Goal: Transaction & Acquisition: Purchase product/service

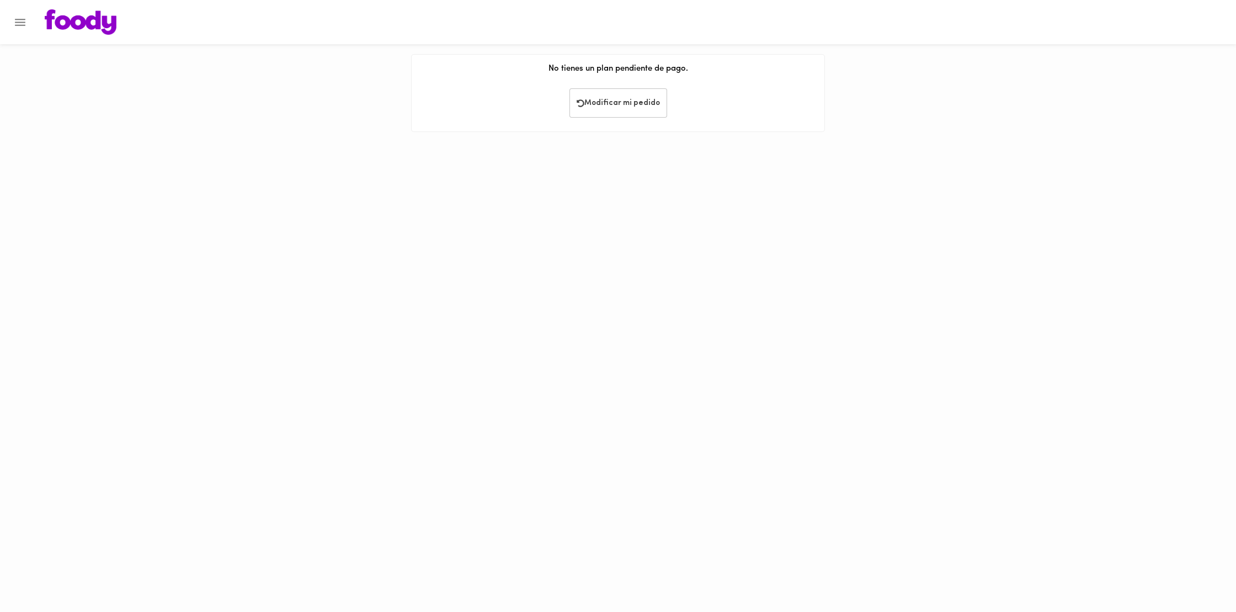
click at [103, 26] on img at bounding box center [81, 21] width 72 height 25
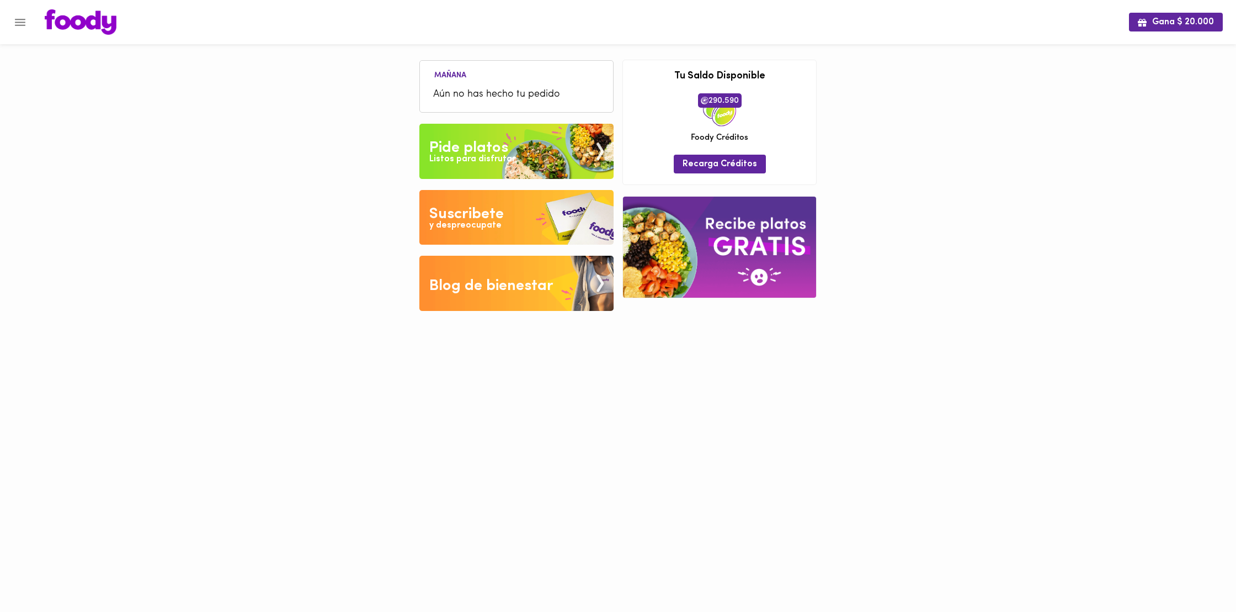
click at [519, 171] on img at bounding box center [516, 151] width 194 height 55
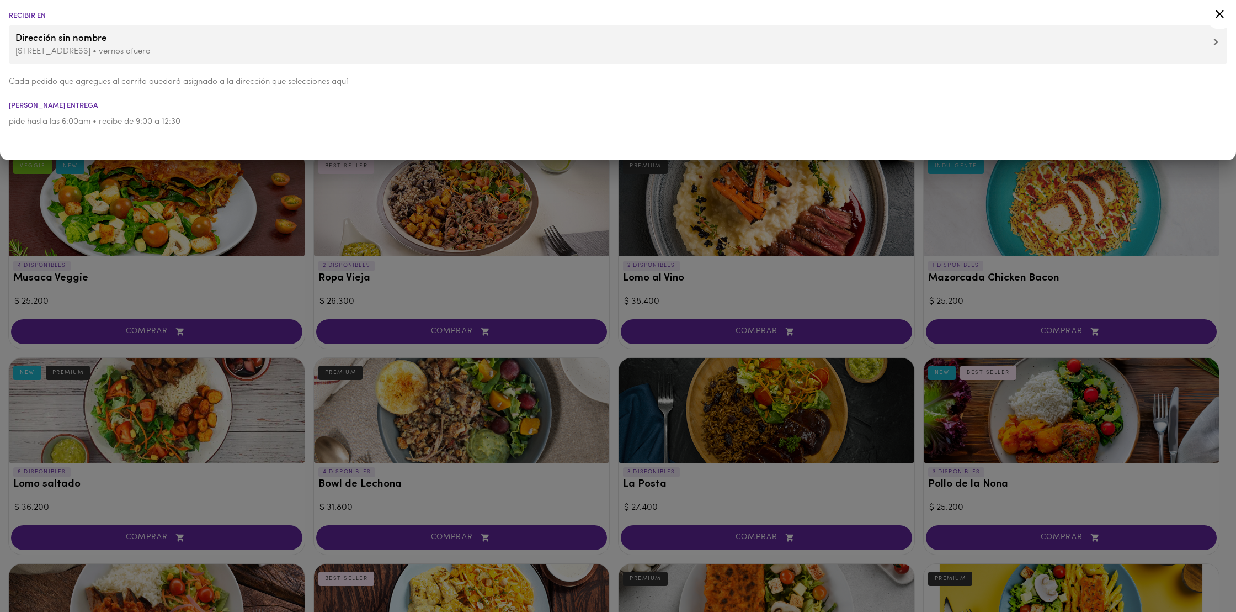
click at [1215, 12] on icon at bounding box center [1220, 14] width 14 height 14
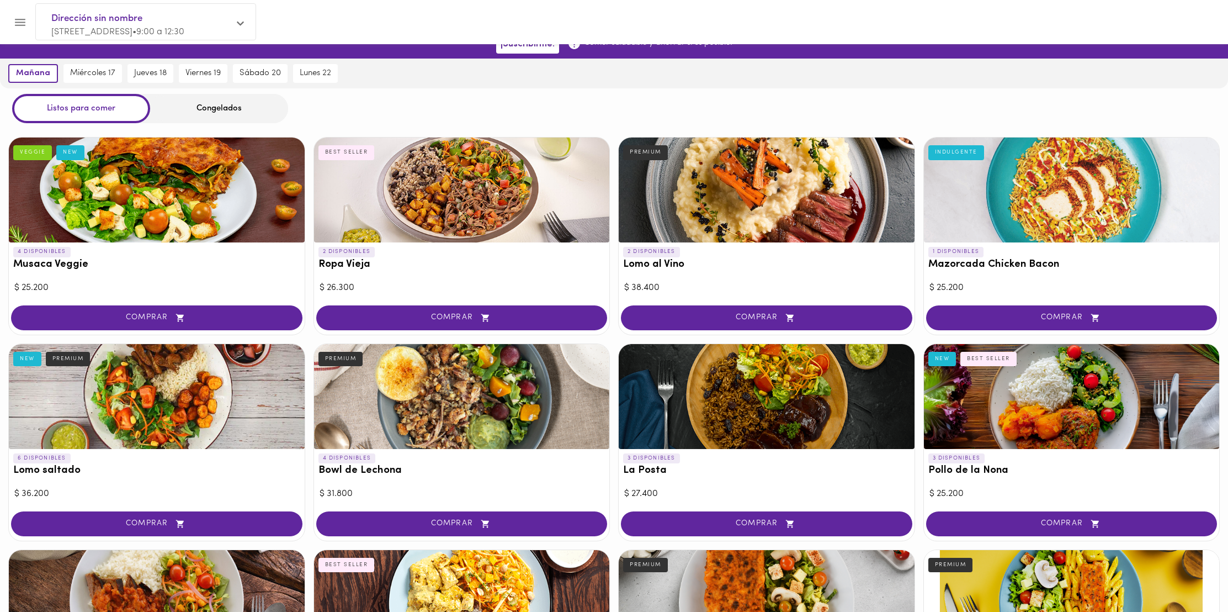
scroll to position [17, 0]
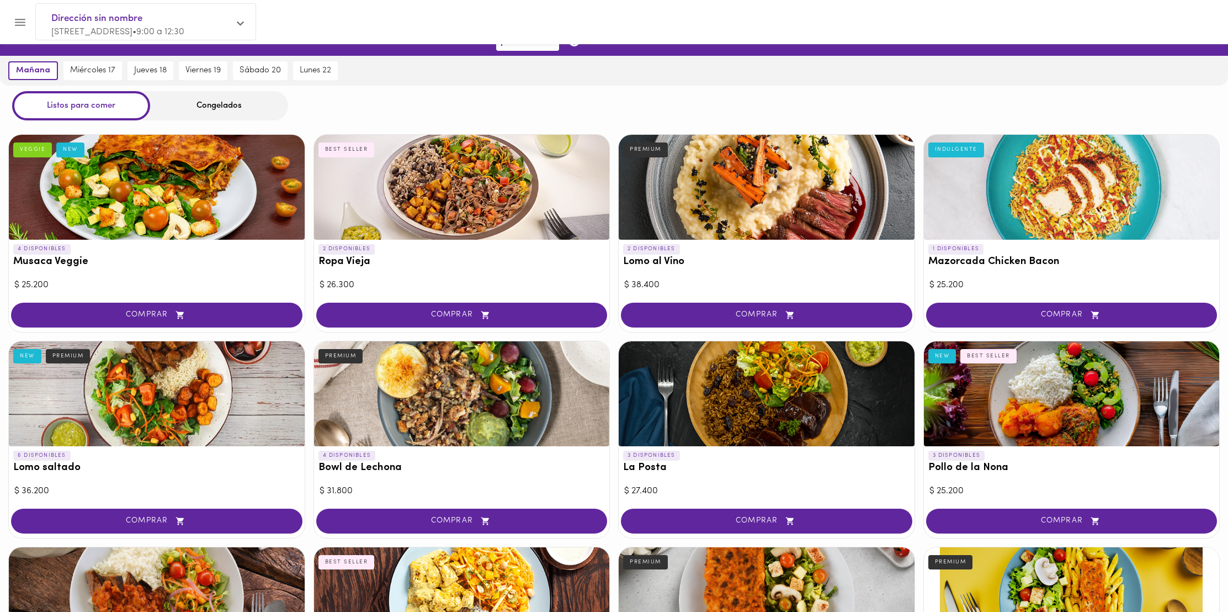
click at [266, 106] on div "Congelados" at bounding box center [219, 105] width 138 height 29
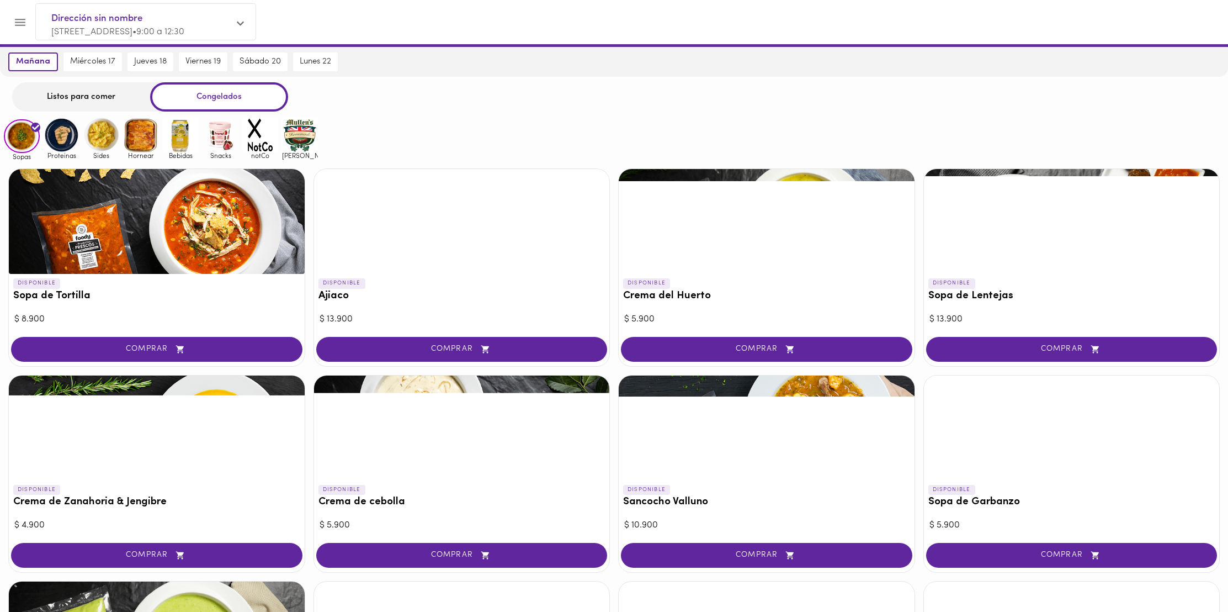
scroll to position [28, 0]
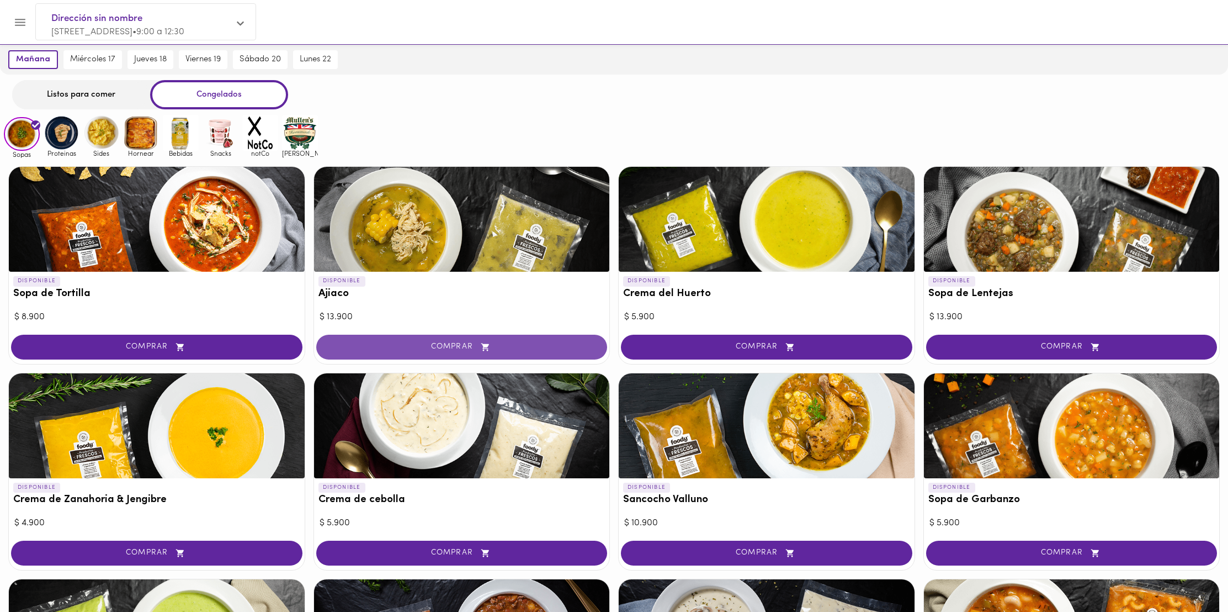
click at [473, 343] on span "COMPRAR" at bounding box center [462, 346] width 264 height 9
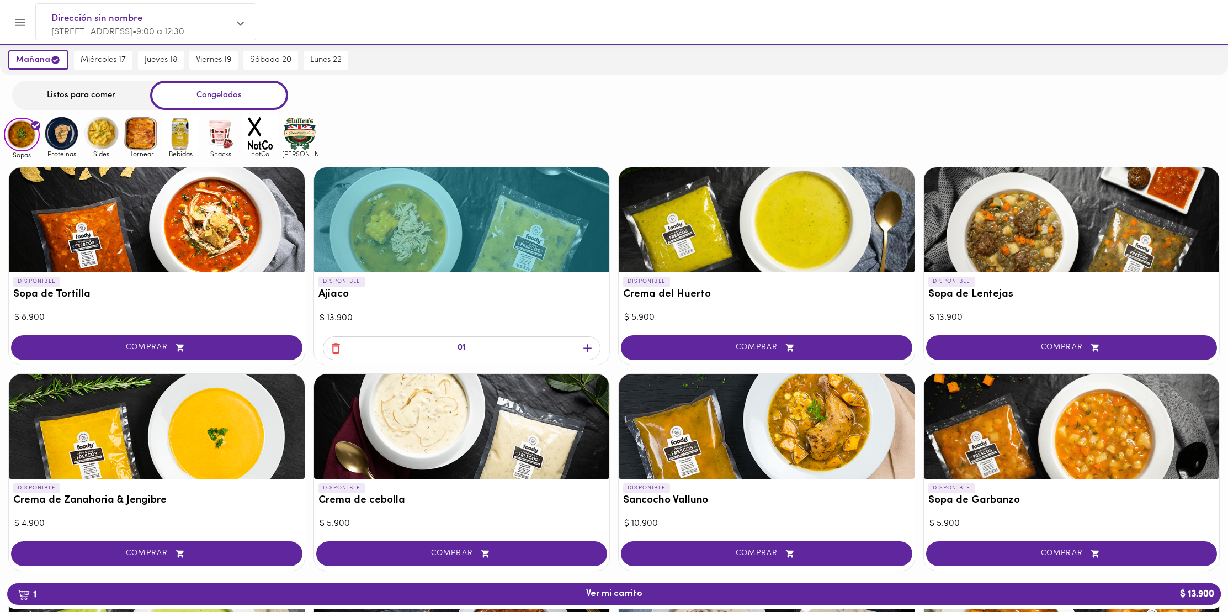
scroll to position [28, 0]
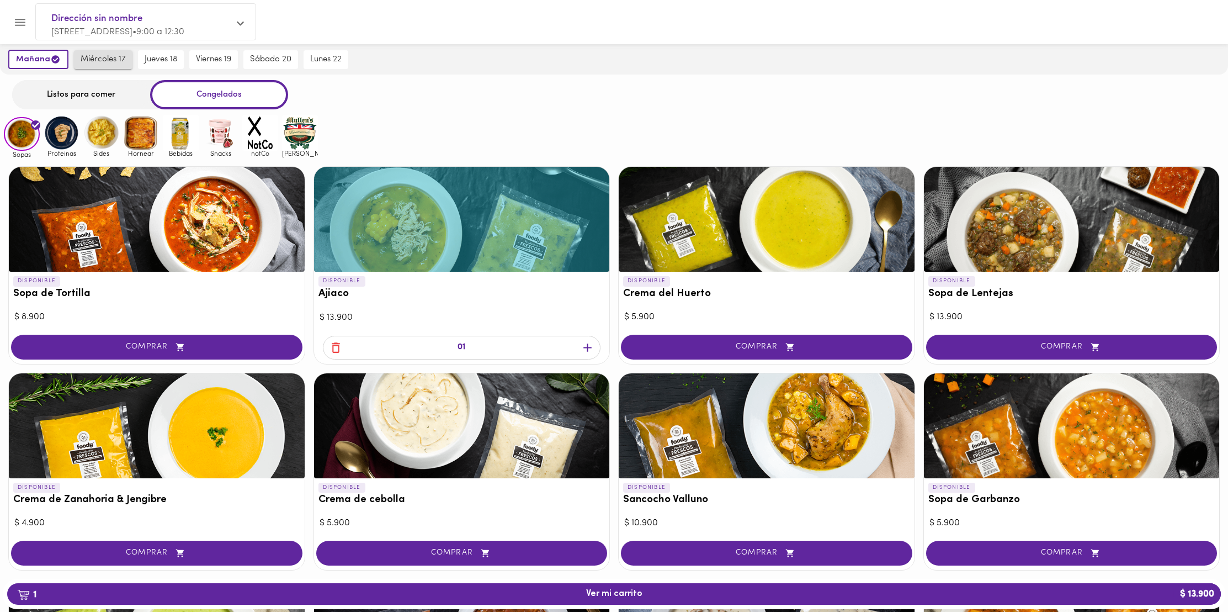
click at [94, 57] on span "miércoles 17" at bounding box center [103, 60] width 45 height 10
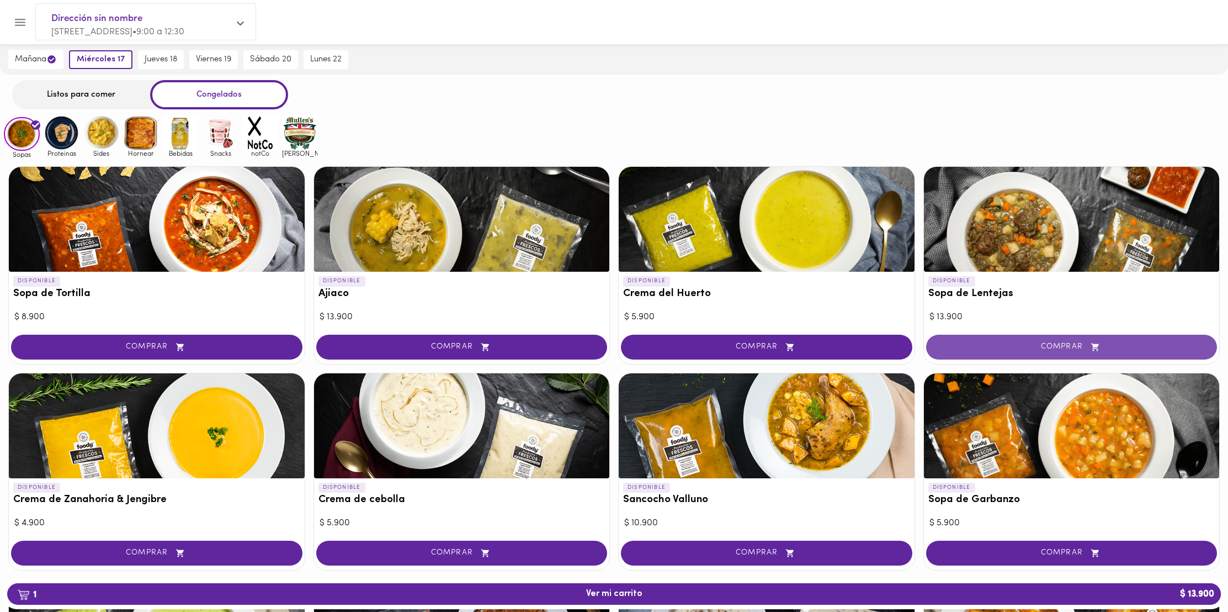
click at [1004, 347] on span "COMPRAR" at bounding box center [1072, 346] width 264 height 9
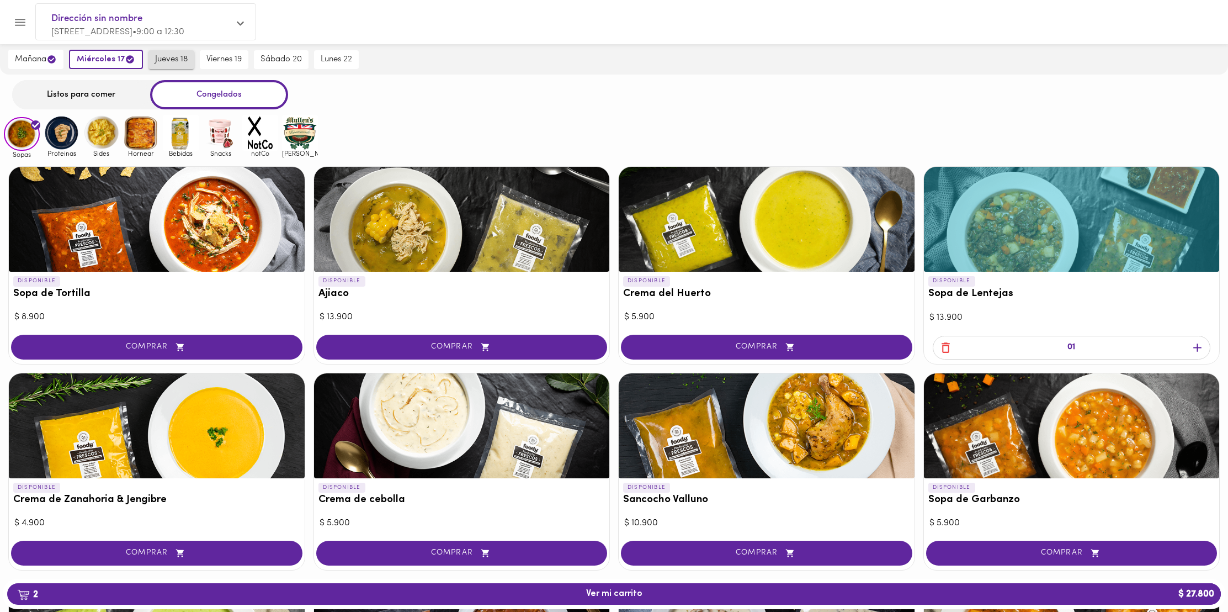
click at [158, 57] on span "jueves 18" at bounding box center [171, 60] width 33 height 10
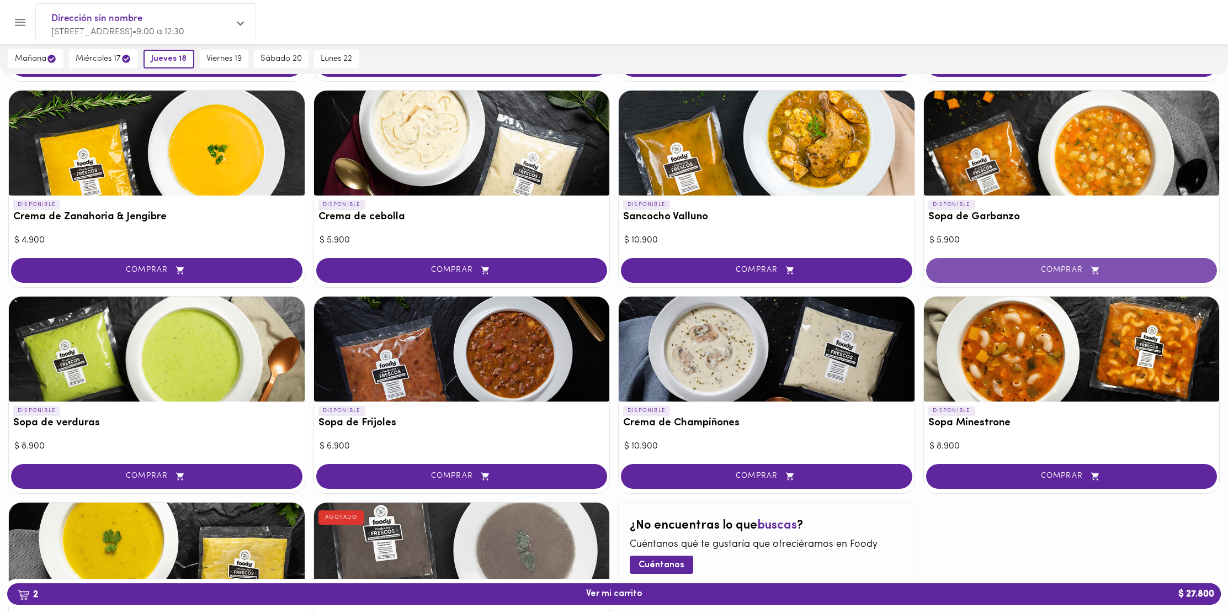
scroll to position [322, 0]
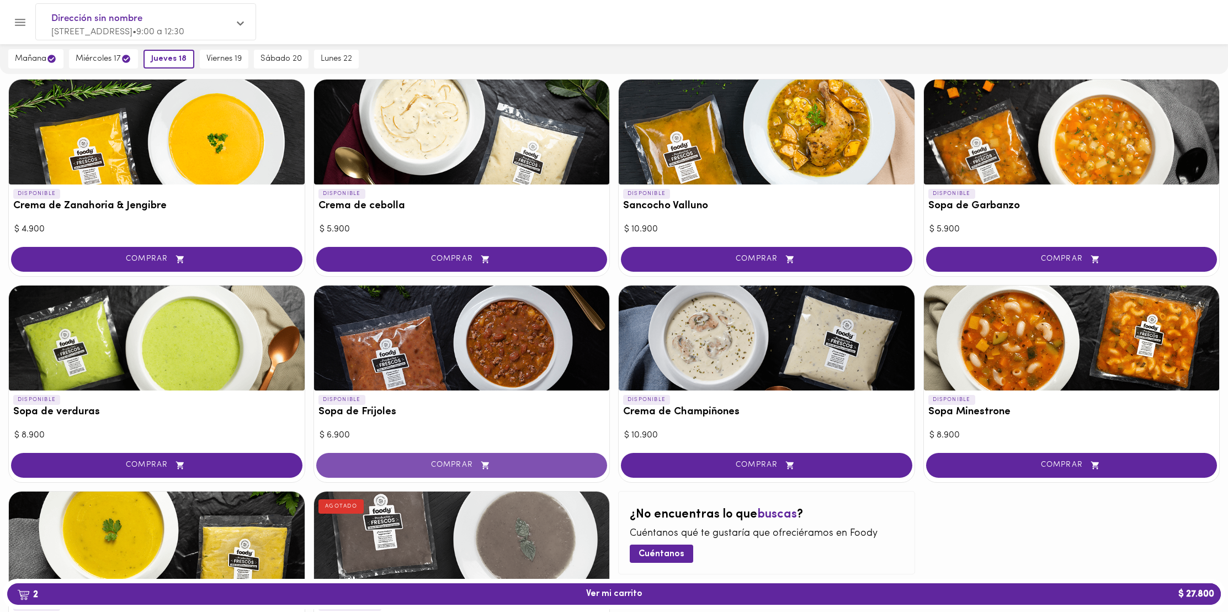
click at [522, 460] on span "COMPRAR" at bounding box center [462, 464] width 264 height 9
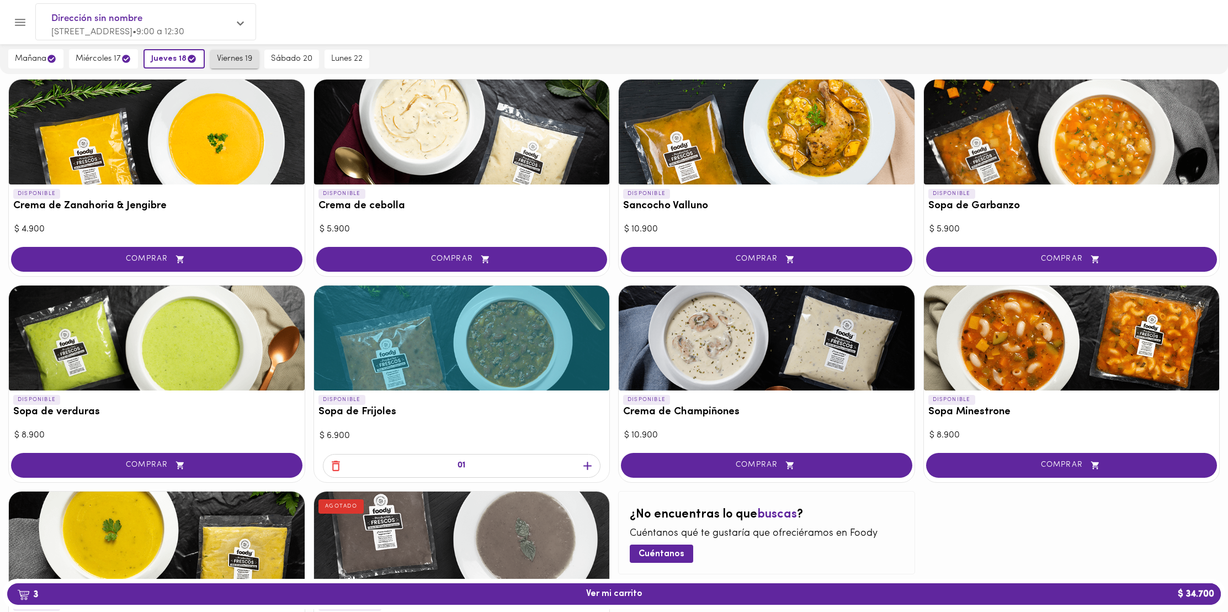
click at [232, 62] on span "viernes 19" at bounding box center [234, 59] width 35 height 10
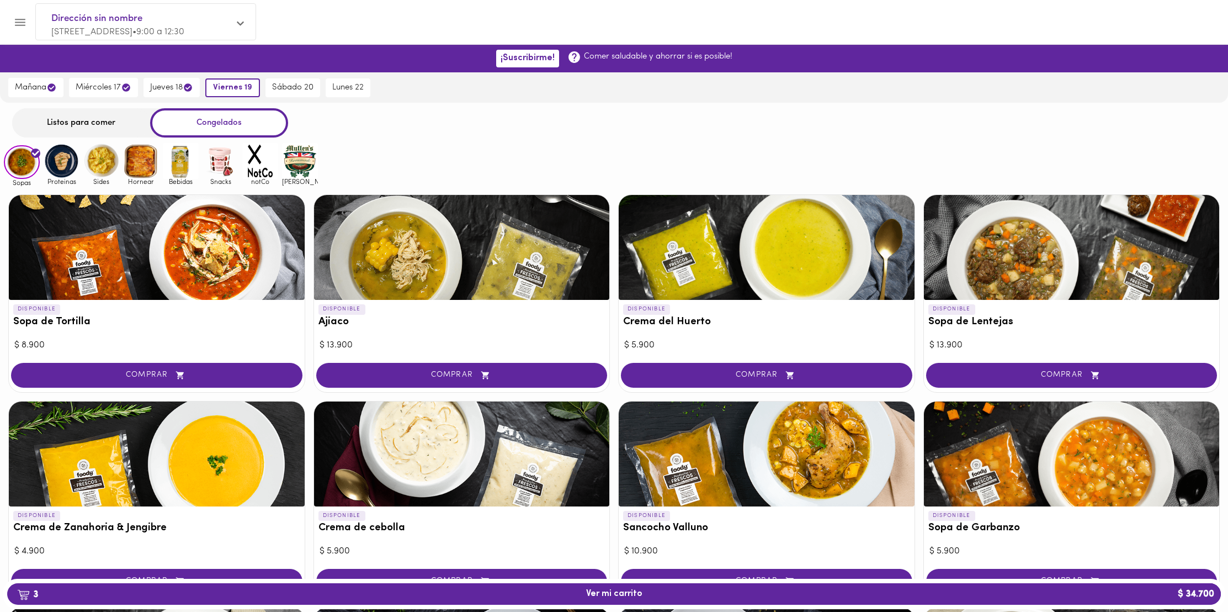
scroll to position [0, 0]
click at [82, 126] on div "Listos para comer" at bounding box center [81, 122] width 138 height 29
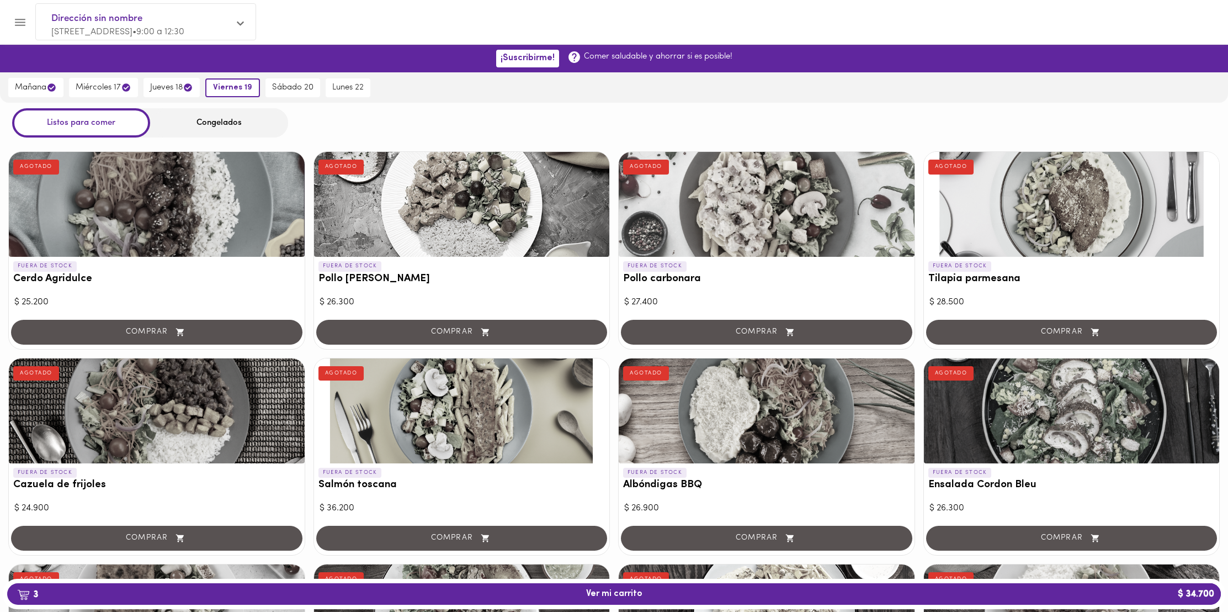
click at [195, 130] on div "Congelados" at bounding box center [219, 122] width 138 height 29
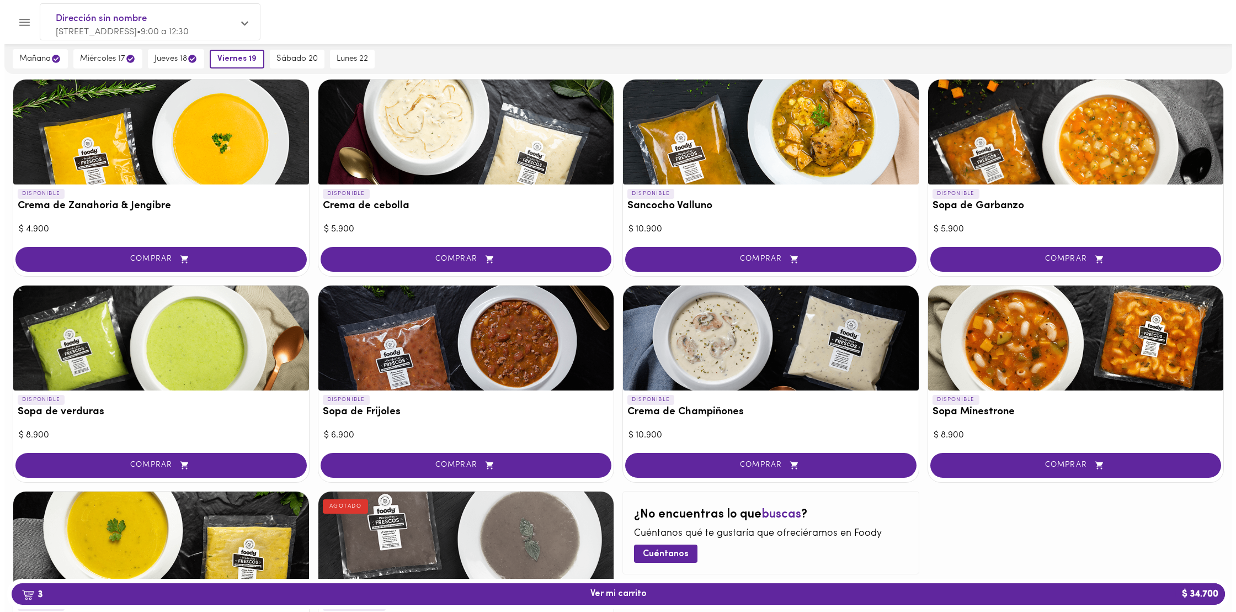
scroll to position [317, 0]
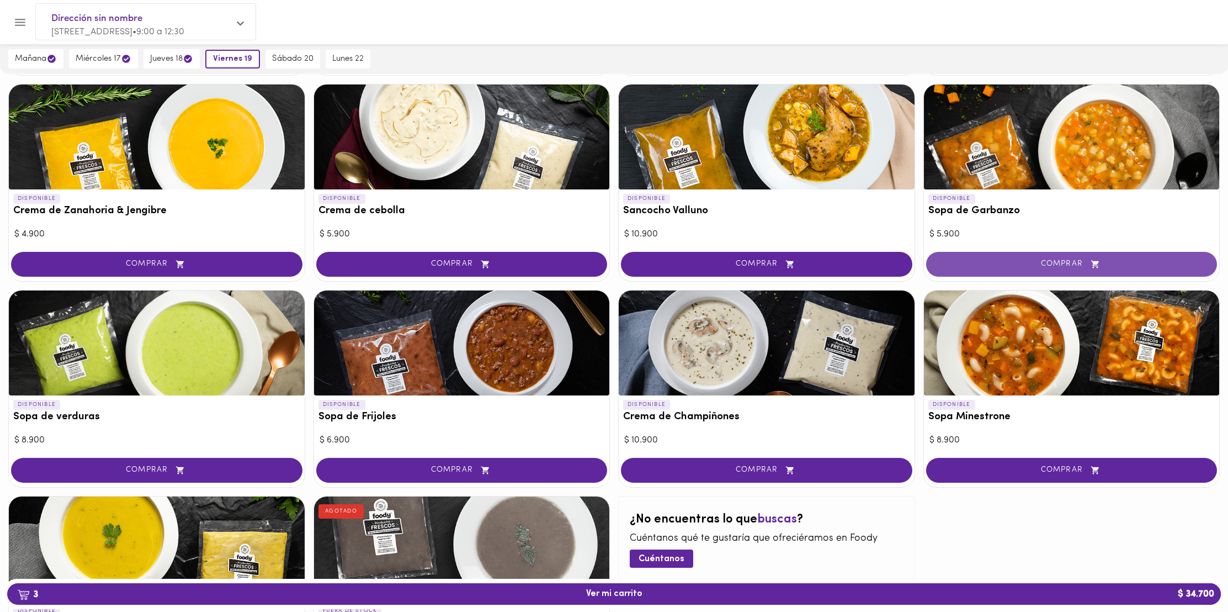
click at [981, 268] on span "COMPRAR" at bounding box center [1072, 263] width 264 height 9
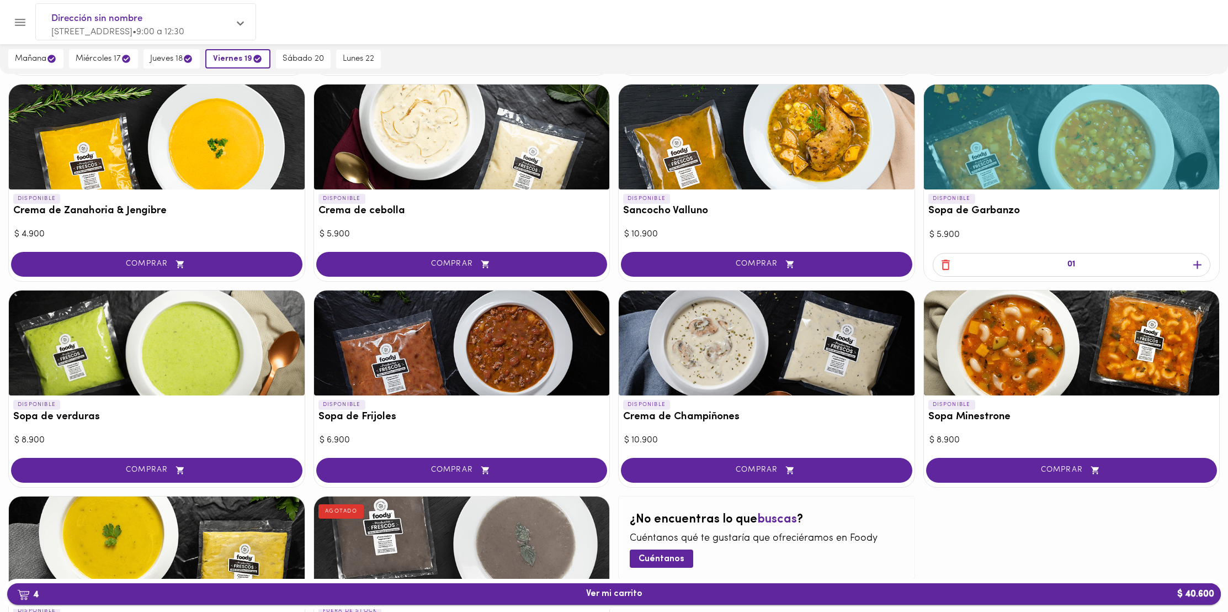
click at [764, 588] on span "4 Ver mi carrito $ 40.600" at bounding box center [614, 593] width 1196 height 10
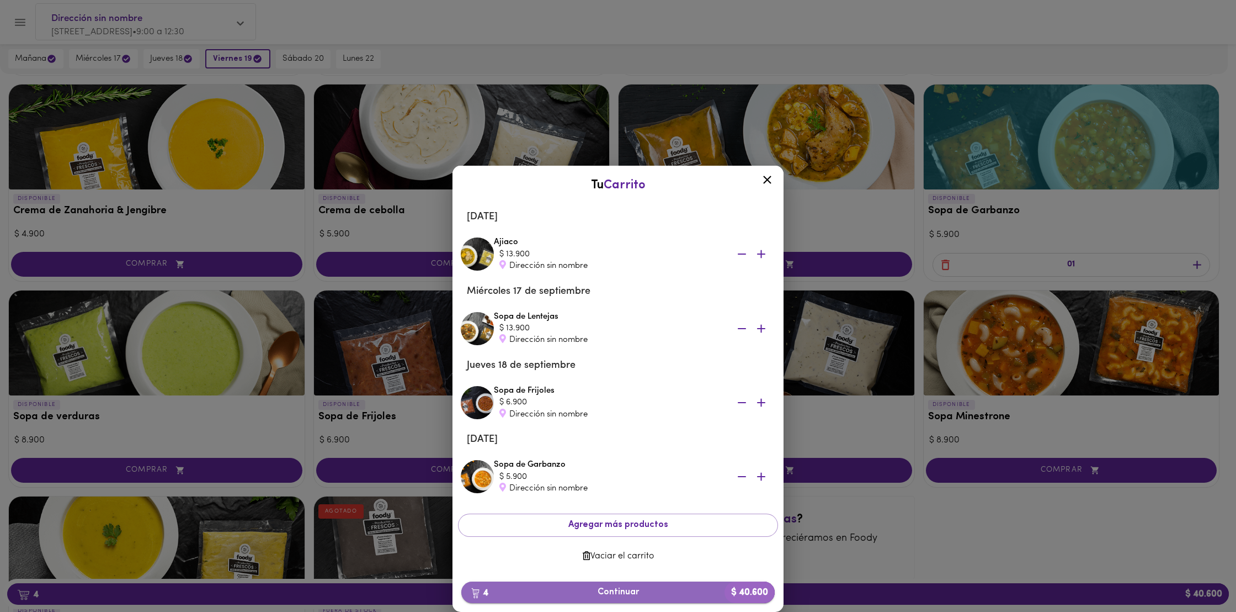
click at [628, 592] on span "4 Continuar $ 40.600" at bounding box center [618, 592] width 296 height 10
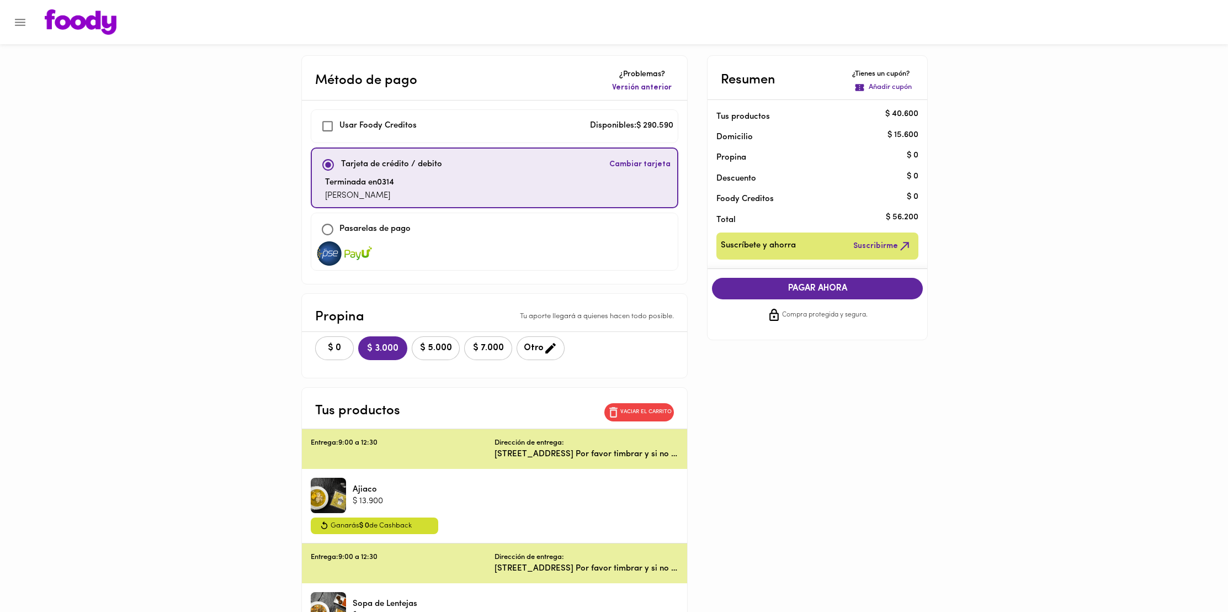
checkbox input "true"
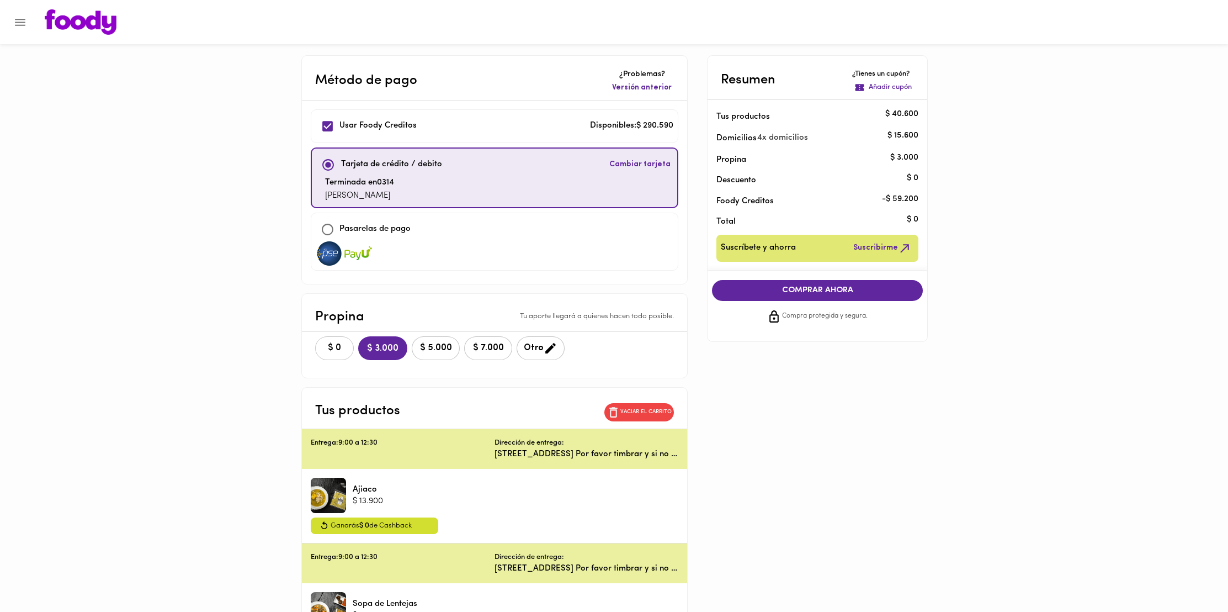
click at [329, 345] on span "$ 0" at bounding box center [334, 348] width 24 height 10
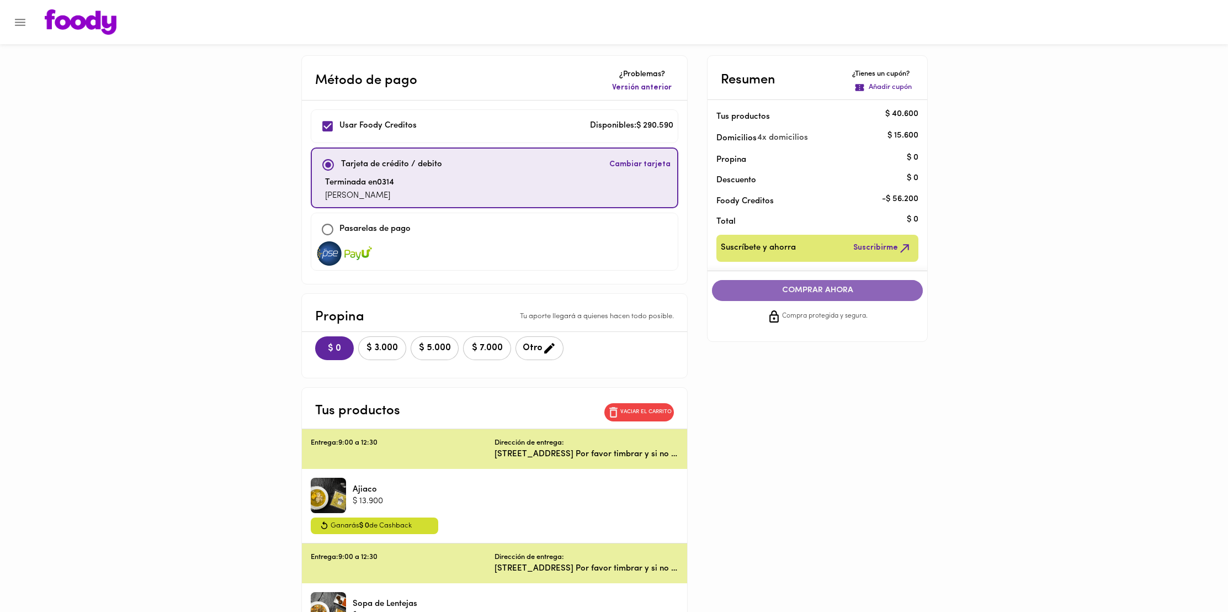
click at [885, 290] on span "COMPRAR AHORA" at bounding box center [817, 290] width 189 height 10
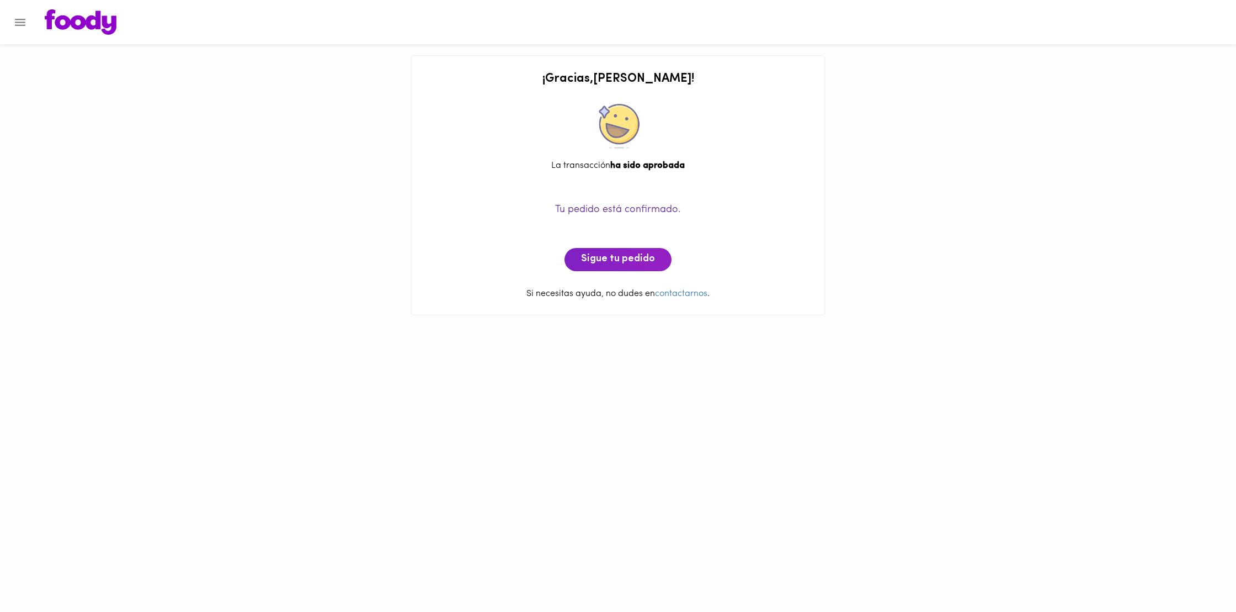
click at [81, 24] on img at bounding box center [81, 21] width 72 height 25
